Goal: Task Accomplishment & Management: Complete application form

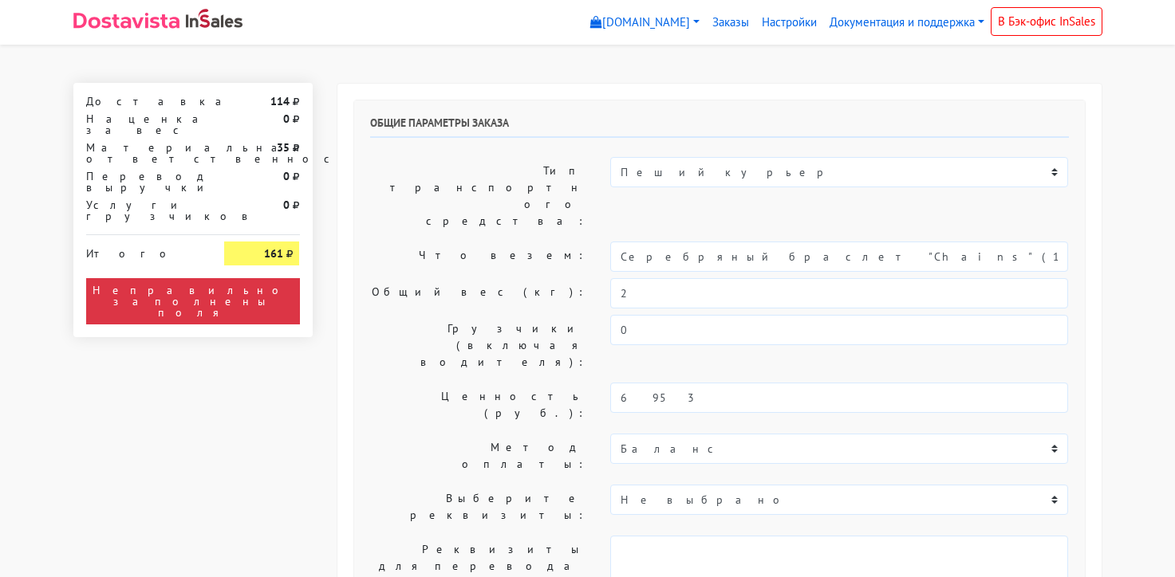
select select "11:00"
select select "20:00"
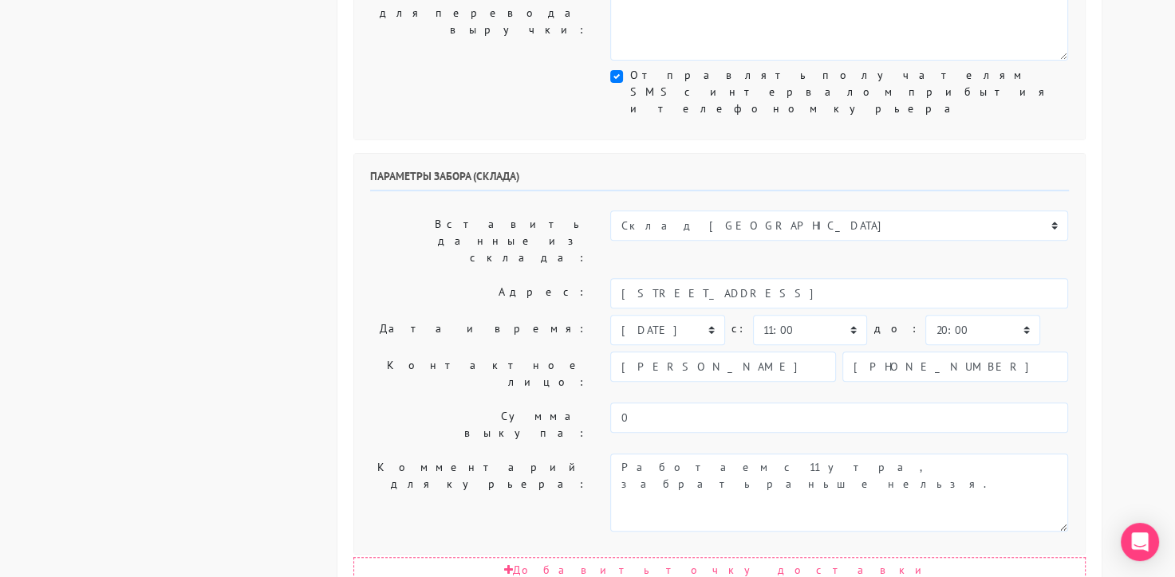
scroll to position [501, 0]
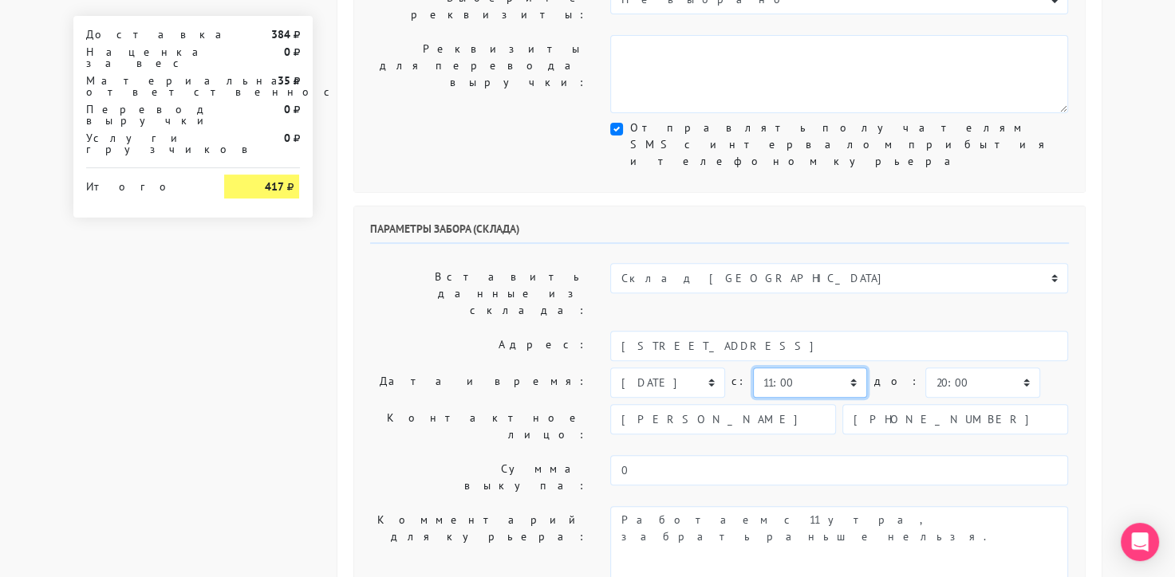
click at [827, 368] on select "00:00 00:30 01:00 01:30 02:00 02:30 03:00 03:30 04:00 04:30 05:00 05:30 06:00 0…" at bounding box center [810, 383] width 114 height 30
click at [753, 368] on select "00:00 00:30 01:00 01:30 02:00 02:30 03:00 03:30 04:00 04:30 05:00 05:30 06:00 0…" at bounding box center [810, 383] width 114 height 30
drag, startPoint x: 938, startPoint y: 195, endPoint x: 938, endPoint y: 184, distance: 10.4
click at [938, 368] on select "00:00 00:30 01:00 01:30 02:00 02:30 03:00 03:30 04:00 04:30 05:00 05:30 06:00 0…" at bounding box center [982, 383] width 114 height 30
click at [801, 368] on select "00:00 00:30 01:00 01:30 02:00 02:30 03:00 03:30 04:00 04:30 05:00 05:30 06:00 0…" at bounding box center [810, 383] width 114 height 30
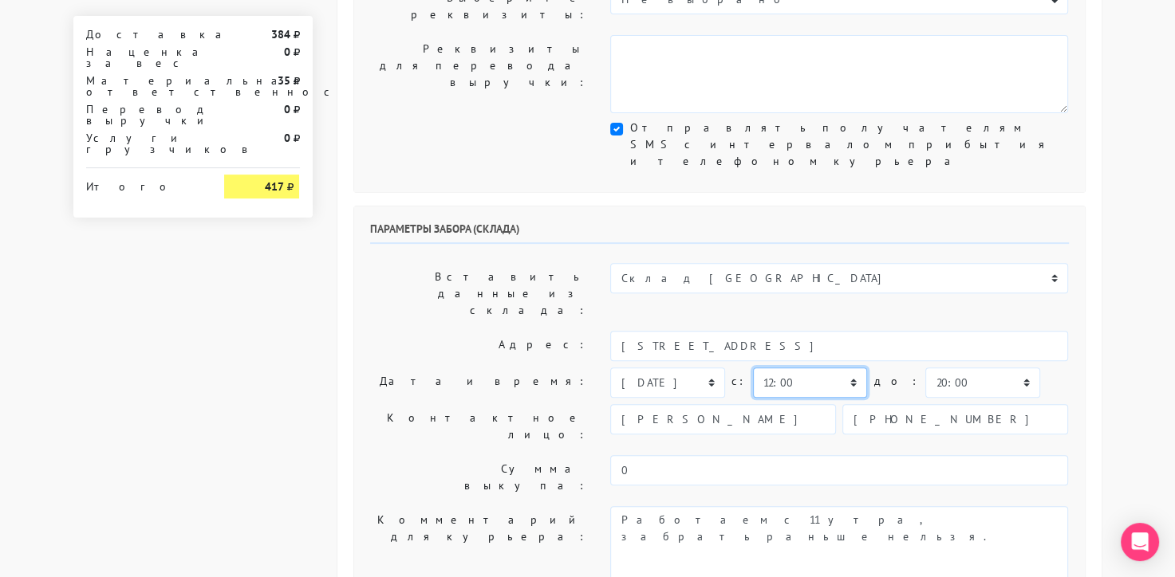
select select "11:00"
click at [753, 368] on select "00:00 00:30 01:00 01:30 02:00 02:30 03:00 03:30 04:00 04:30 05:00 05:30 06:00 0…" at bounding box center [810, 383] width 114 height 30
click at [925, 368] on select "00:00 00:30 01:00 01:30 02:00 02:30 03:00 03:30 04:00 04:30 05:00 05:30 06:00 0…" at bounding box center [982, 383] width 114 height 30
select select "12:00"
click at [925, 368] on select "00:00 00:30 01:00 01:30 02:00 02:30 03:00 03:30 04:00 04:30 05:00 05:30 06:00 0…" at bounding box center [982, 383] width 114 height 30
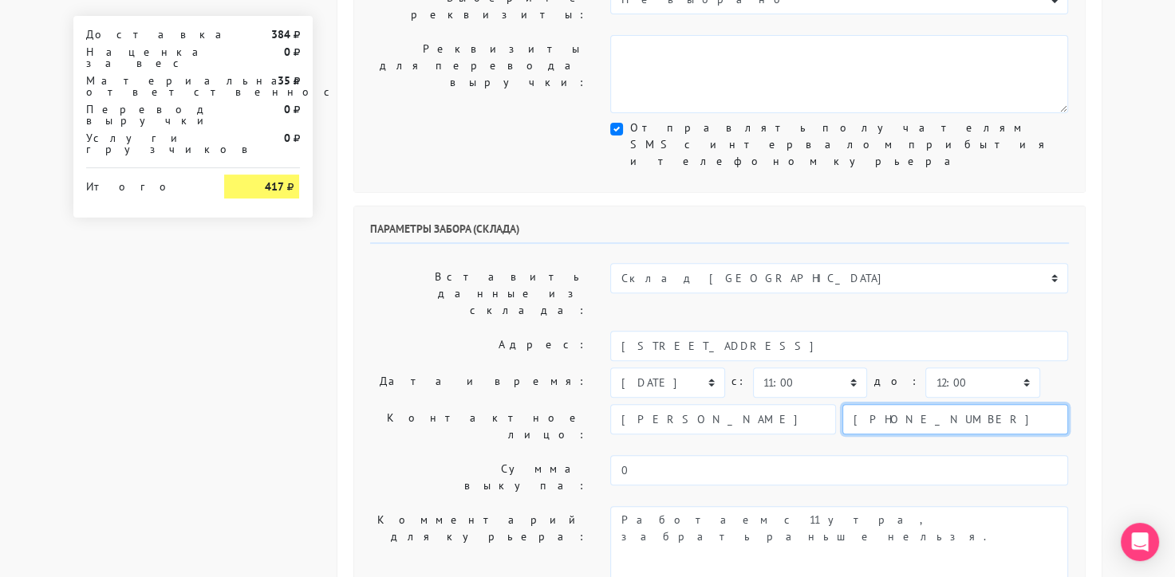
drag, startPoint x: 953, startPoint y: 241, endPoint x: 799, endPoint y: 226, distance: 154.6
click at [807, 404] on div "[PERSON_NAME] [PHONE_NUMBER]" at bounding box center [839, 419] width 458 height 30
type input "9234443831"
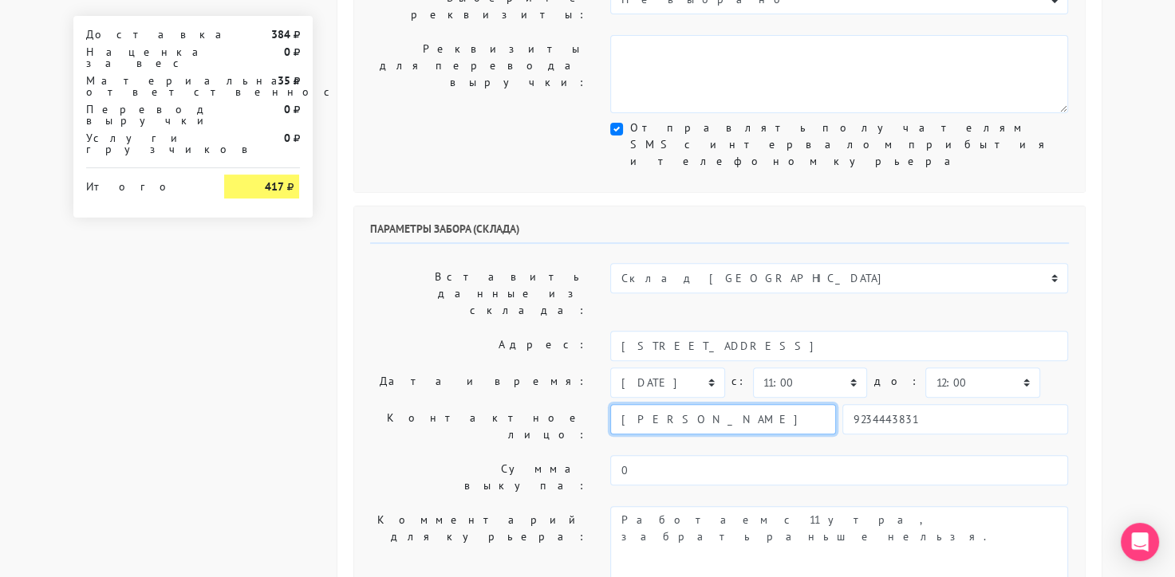
drag, startPoint x: 701, startPoint y: 230, endPoint x: 584, endPoint y: 230, distance: 117.2
click at [584, 404] on div "Контактное лицо: [PERSON_NAME] 9234443831" at bounding box center [719, 426] width 723 height 45
type input "менеджер"
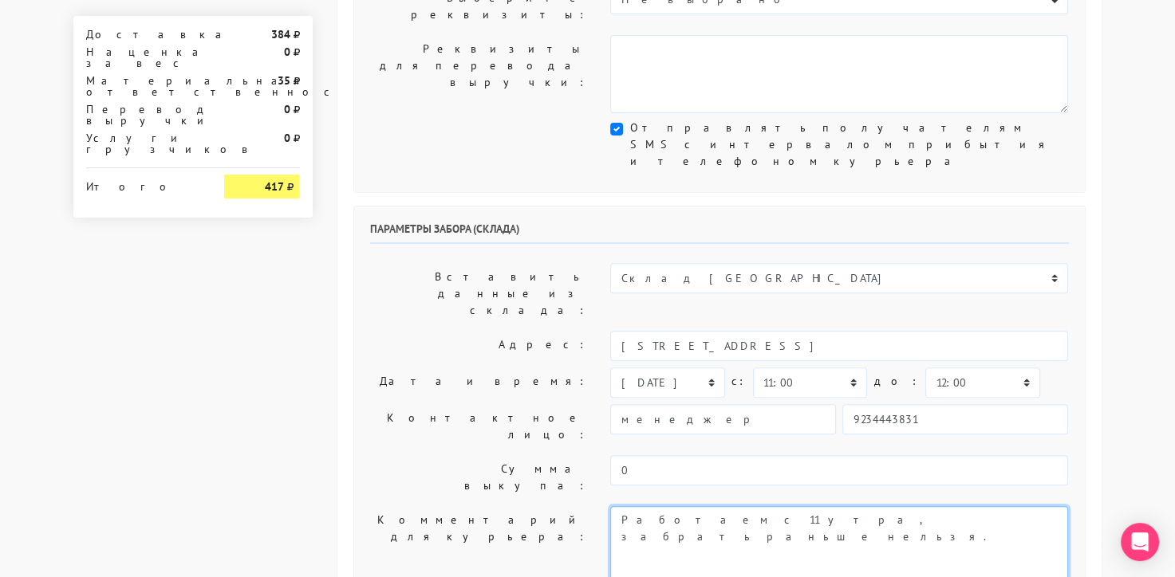
click at [833, 506] on textarea "Работаем с 11 утра, забрать раньше нельзя." at bounding box center [839, 545] width 458 height 78
type textarea "Работаем с 11 утра, забрать раньше нельзя. Магазин sbleskom"
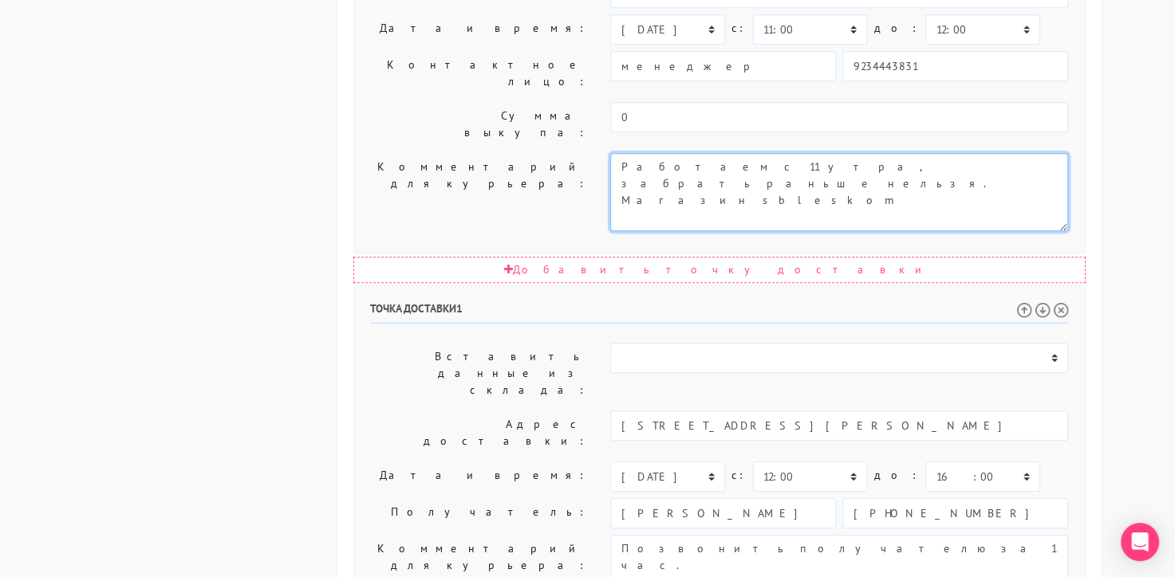
scroll to position [890, 0]
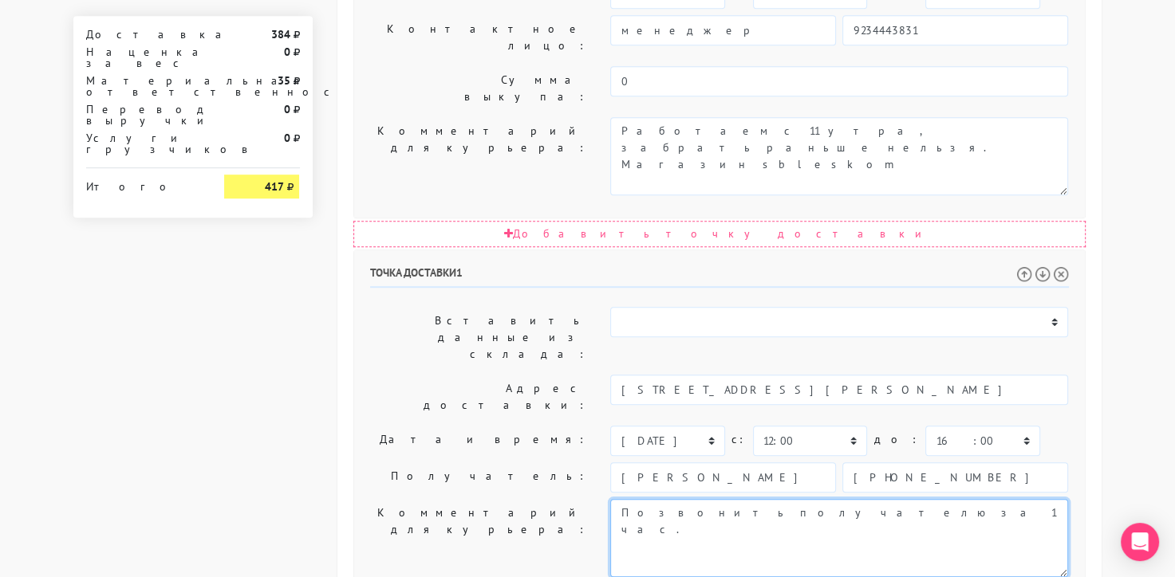
click at [807, 499] on textarea "Позвонить получателю за 1 час." at bounding box center [839, 538] width 458 height 78
paste textarea "Отделение банка Русский Стандарт"
type textarea "Позвонить получателю за 1 час. Отделение банка Русский Стандарт. Позвонить - по…"
